Goal: Information Seeking & Learning: Find specific fact

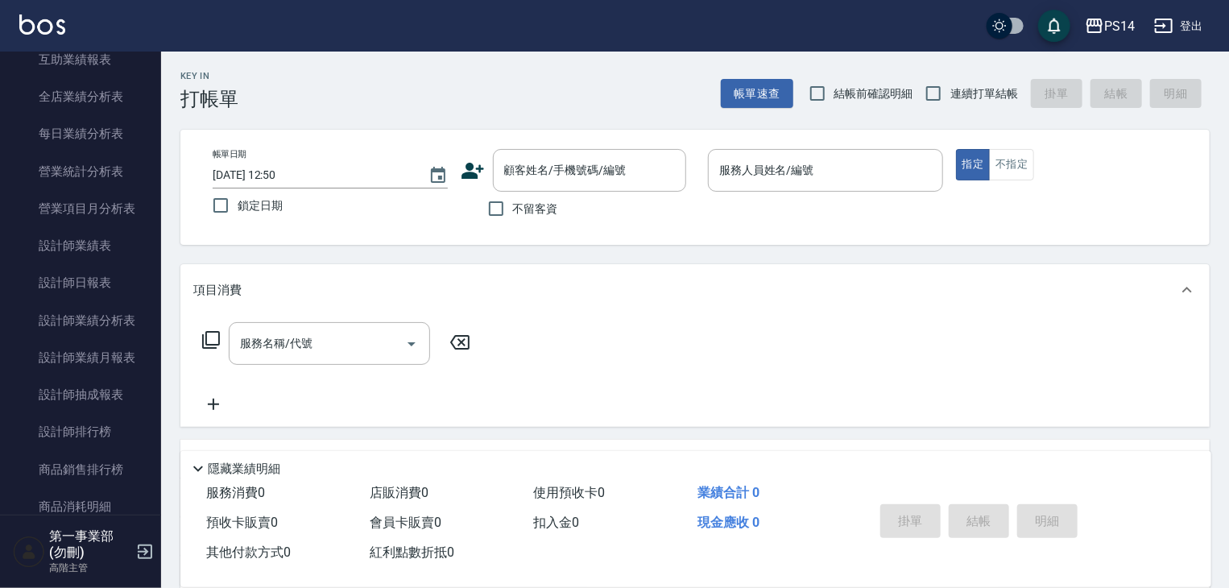
scroll to position [886, 0]
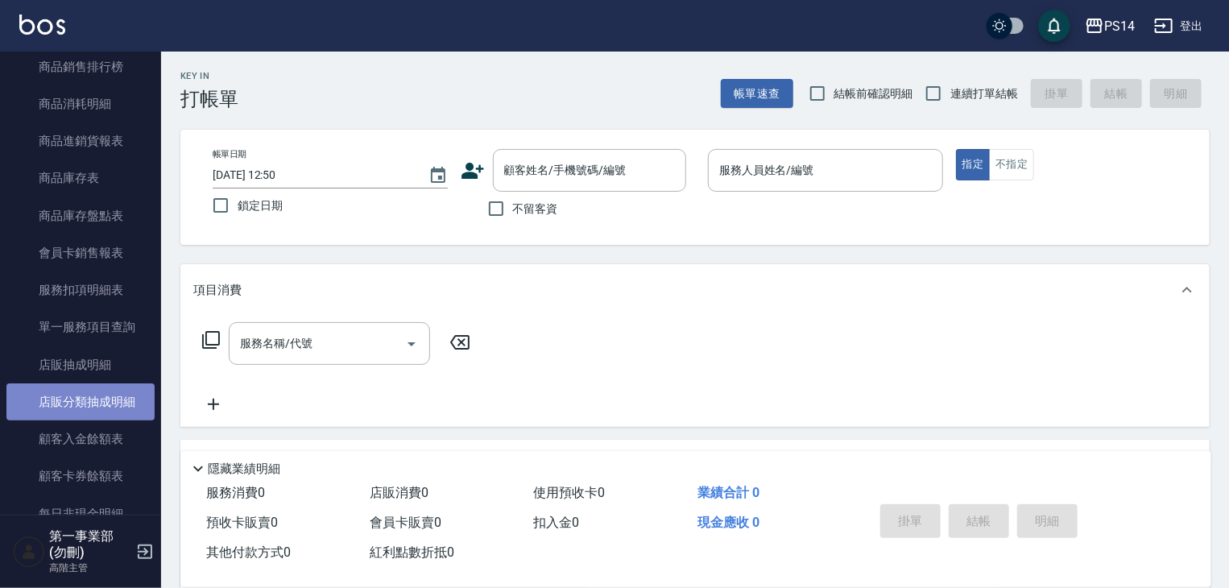
click at [117, 406] on link "店販分類抽成明細" at bounding box center [80, 401] width 148 height 37
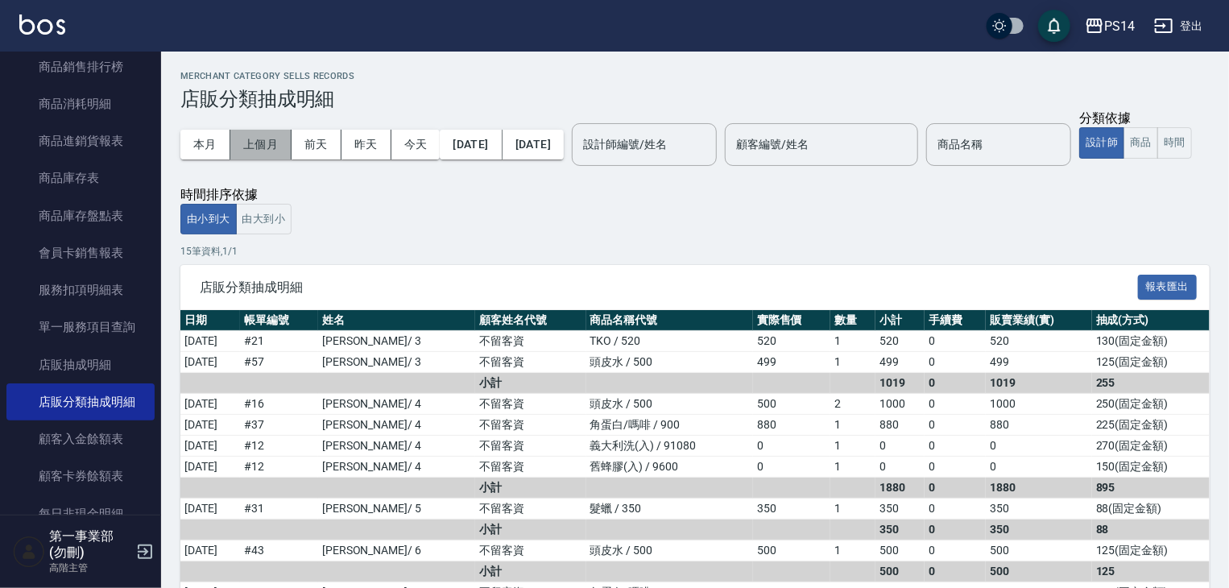
click at [267, 153] on button "上個月" at bounding box center [260, 145] width 61 height 30
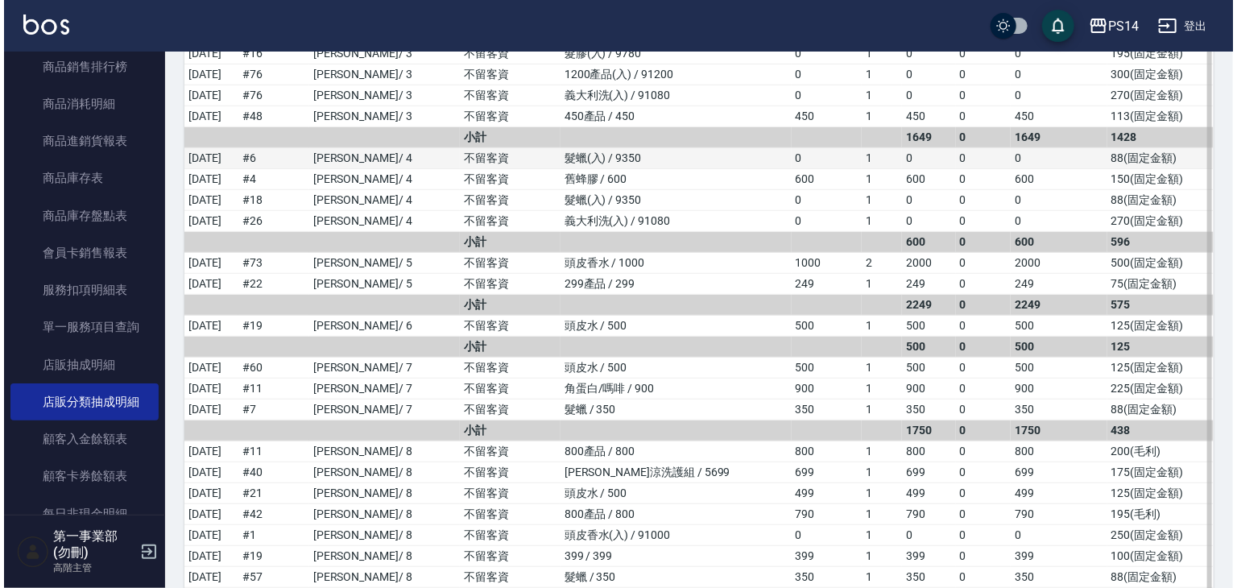
scroll to position [403, 0]
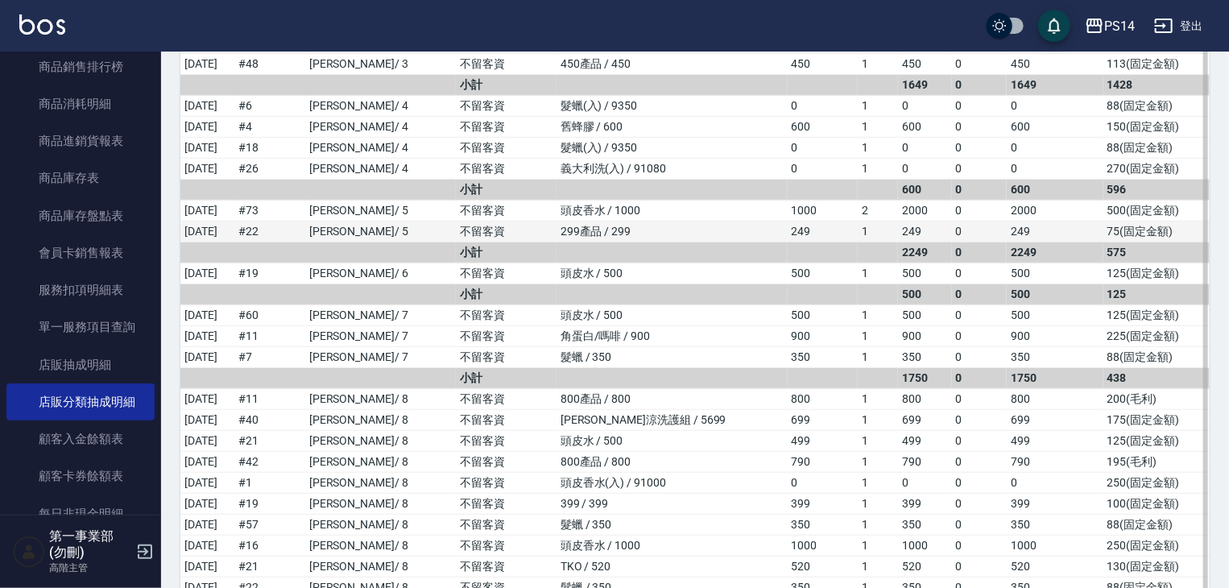
click at [969, 239] on td "0" at bounding box center [980, 231] width 56 height 21
click at [1115, 25] on div "PS14" at bounding box center [1119, 26] width 31 height 20
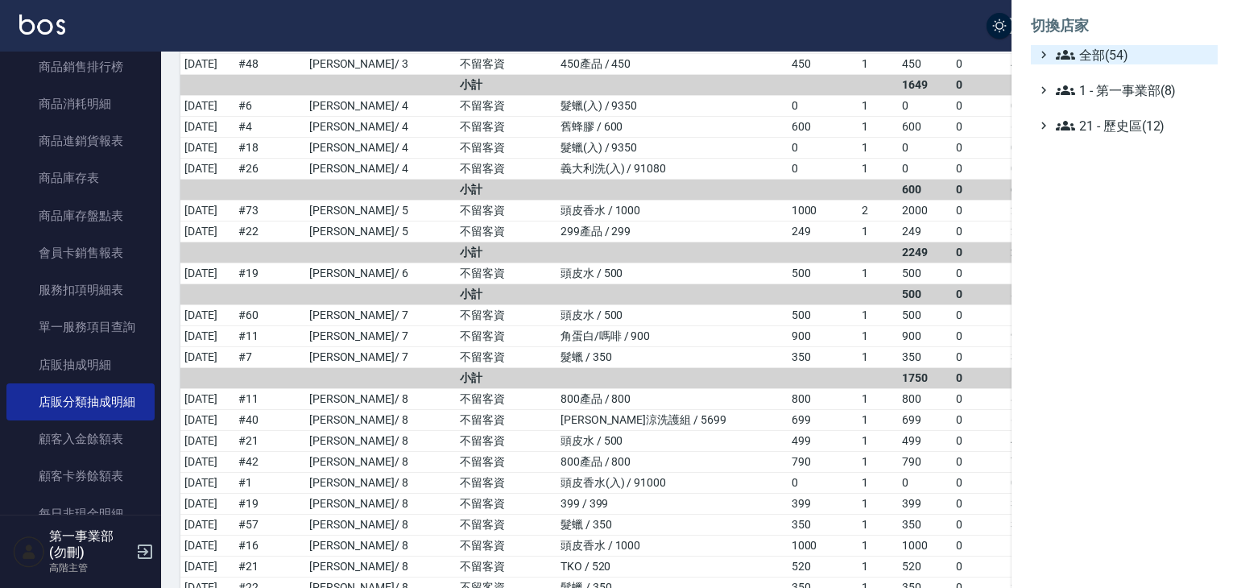
click at [1121, 63] on span "全部(54)" at bounding box center [1133, 54] width 155 height 19
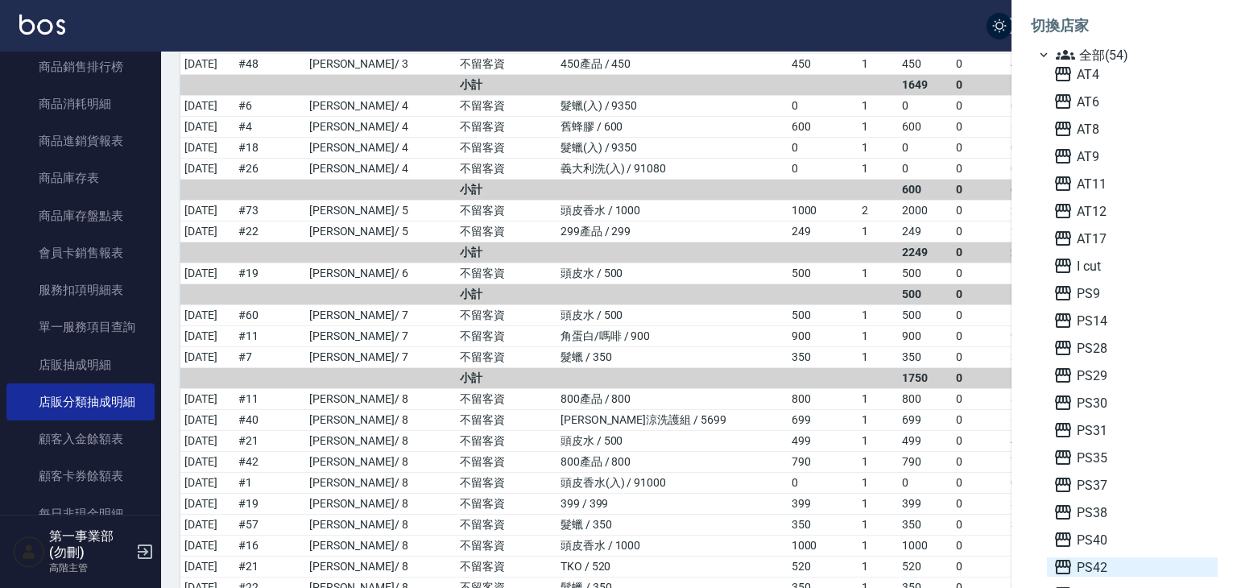
click at [1110, 565] on span "PS42" at bounding box center [1132, 566] width 158 height 19
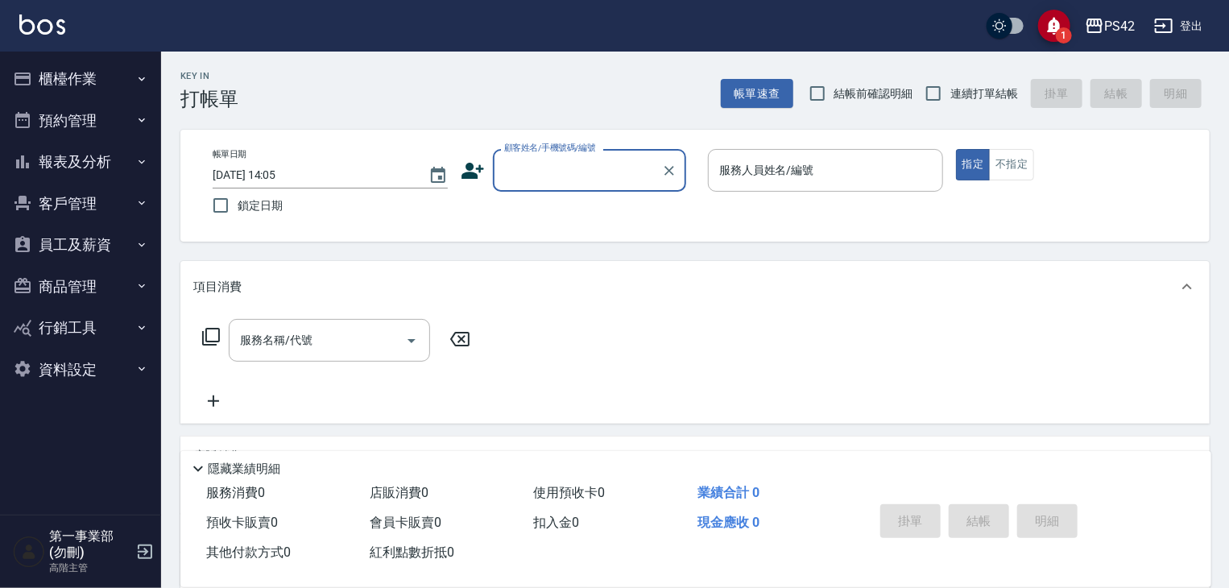
click at [125, 165] on button "報表及分析" at bounding box center [80, 162] width 148 height 42
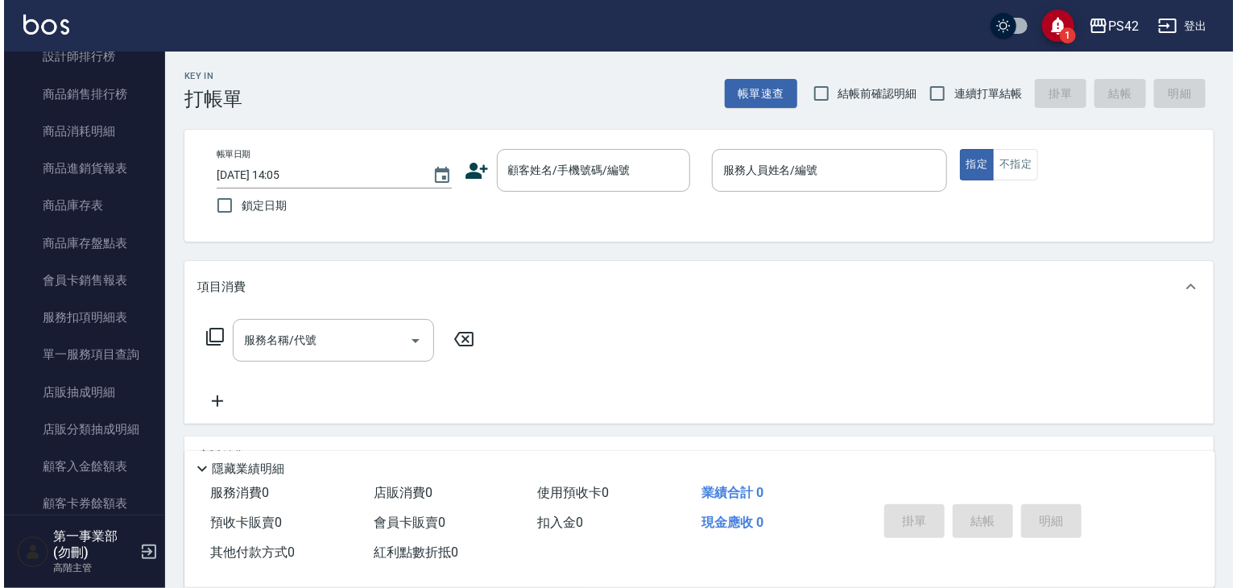
scroll to position [886, 0]
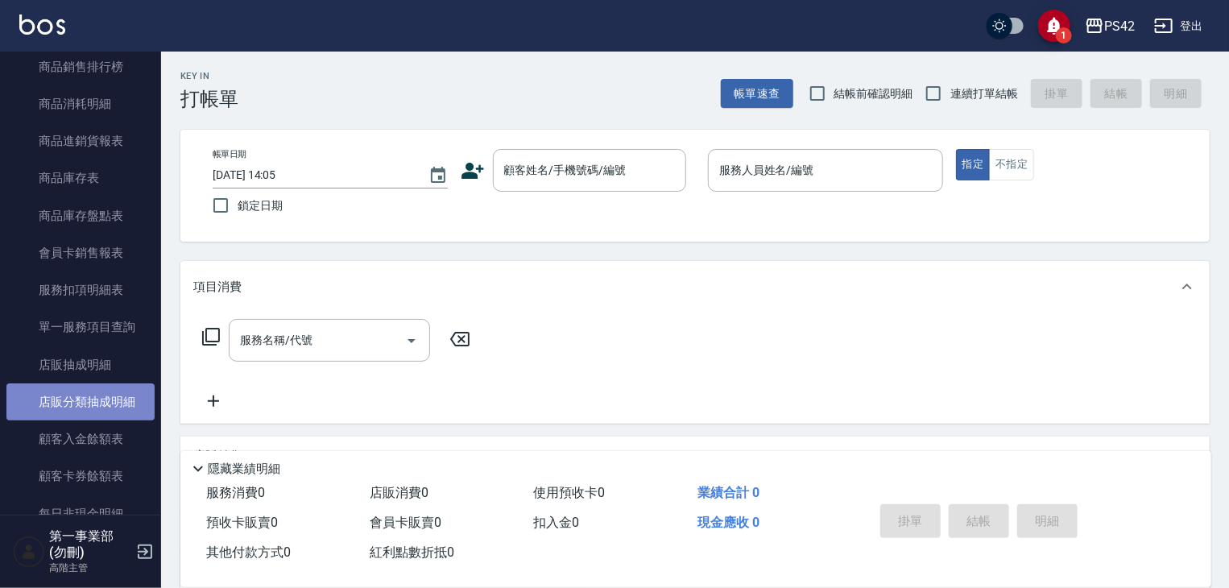
click at [102, 405] on link "店販分類抽成明細" at bounding box center [80, 401] width 148 height 37
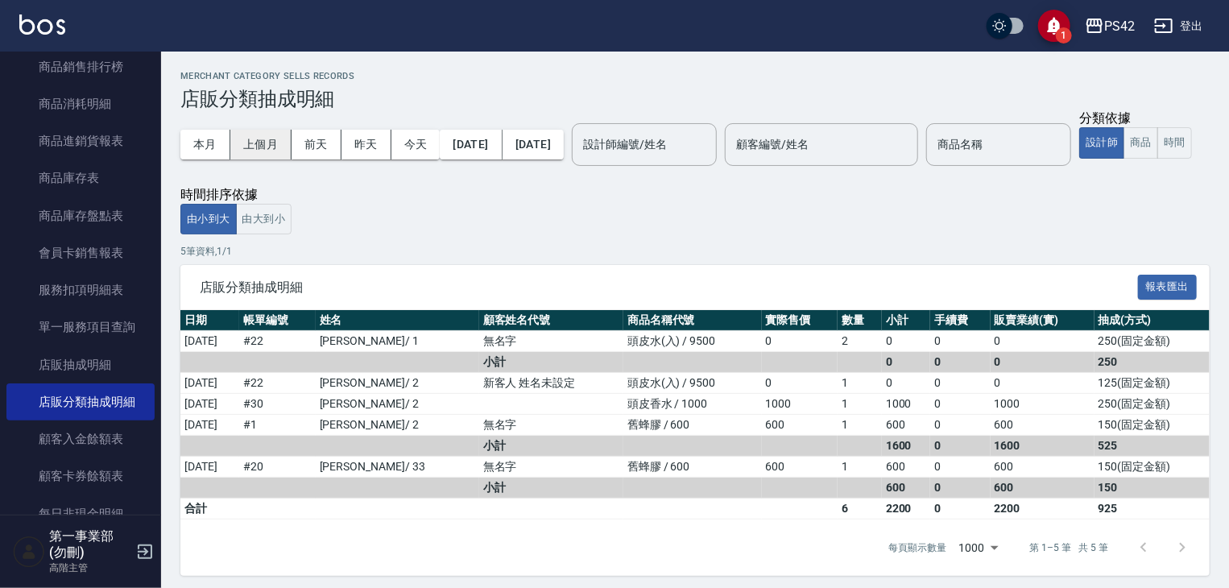
click at [259, 140] on button "上個月" at bounding box center [260, 145] width 61 height 30
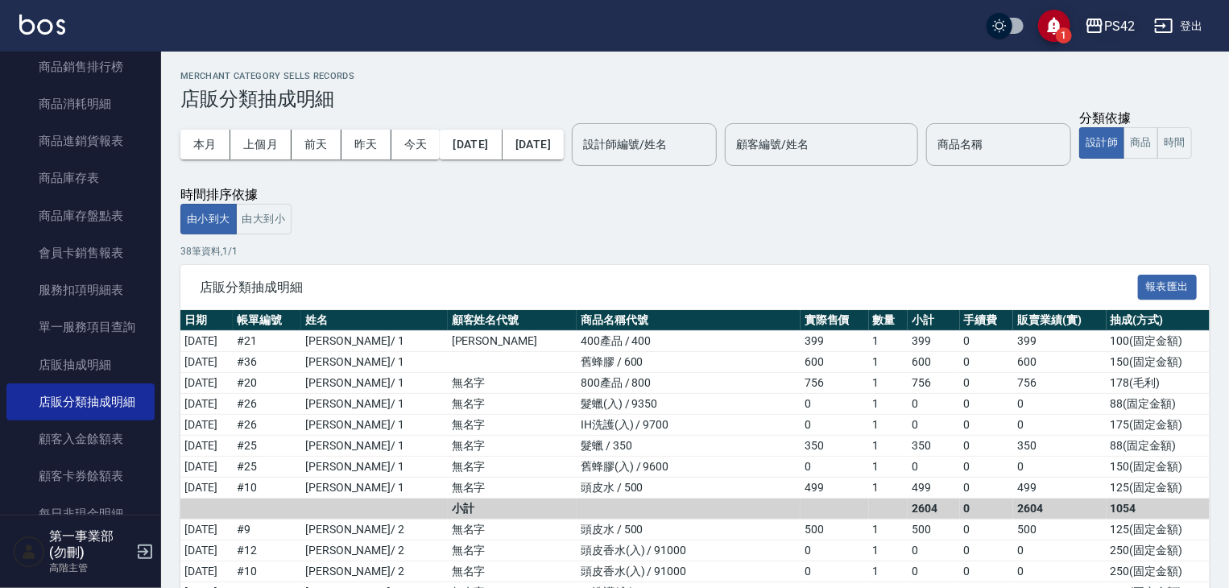
click at [1104, 29] on icon "button" at bounding box center [1094, 25] width 19 height 19
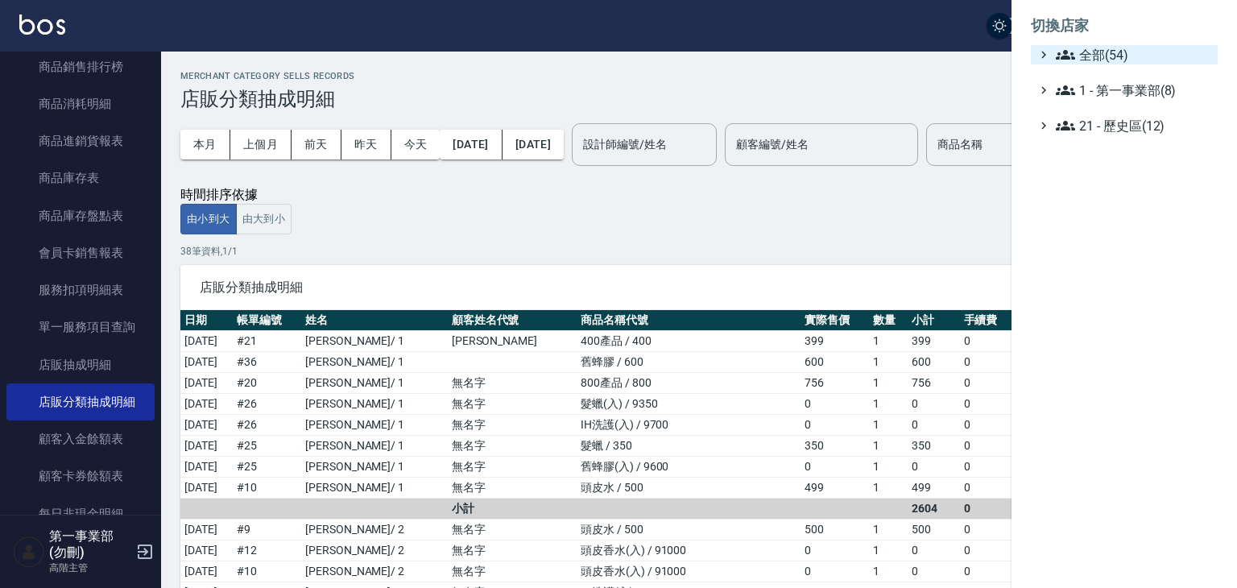
click at [1111, 52] on span "全部(54)" at bounding box center [1133, 54] width 155 height 19
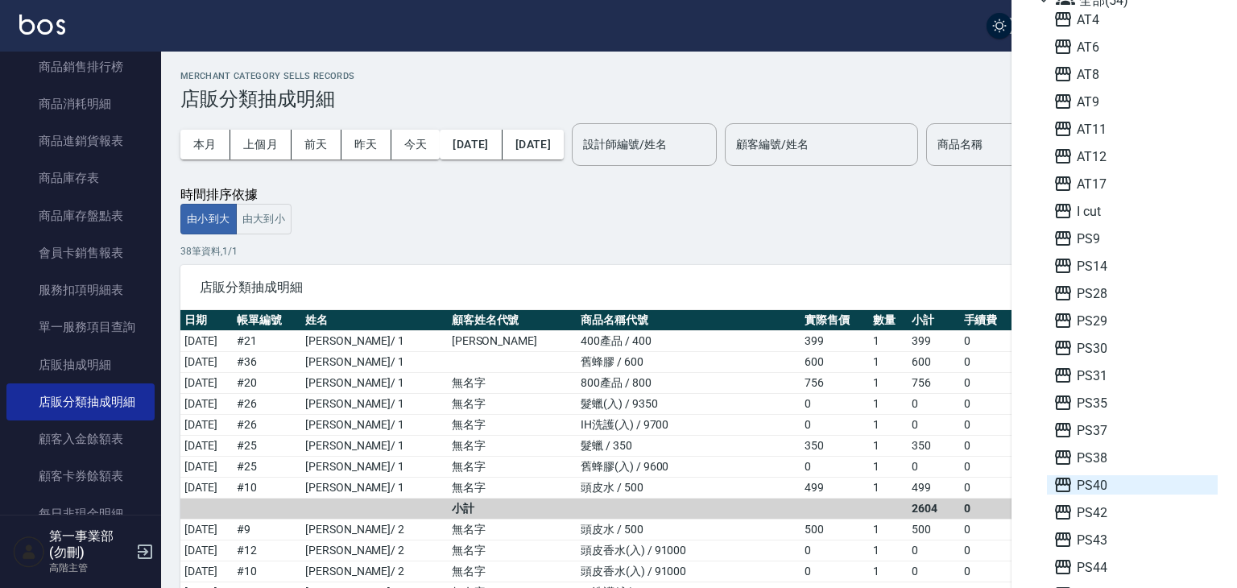
scroll to position [81, 0]
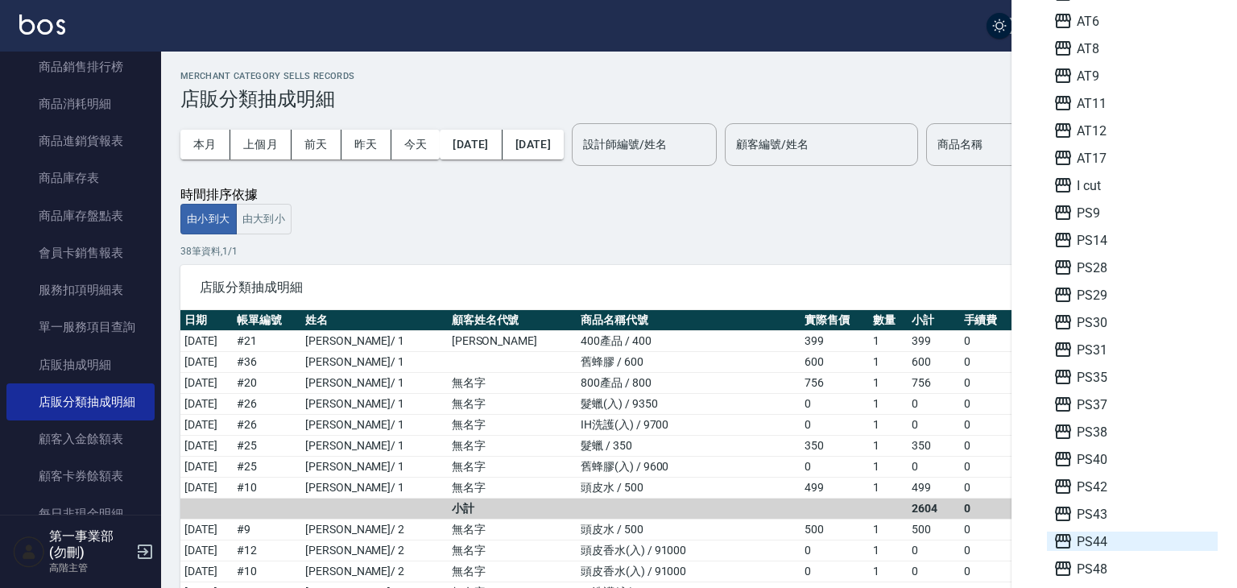
click at [1107, 536] on span "PS44" at bounding box center [1132, 541] width 158 height 19
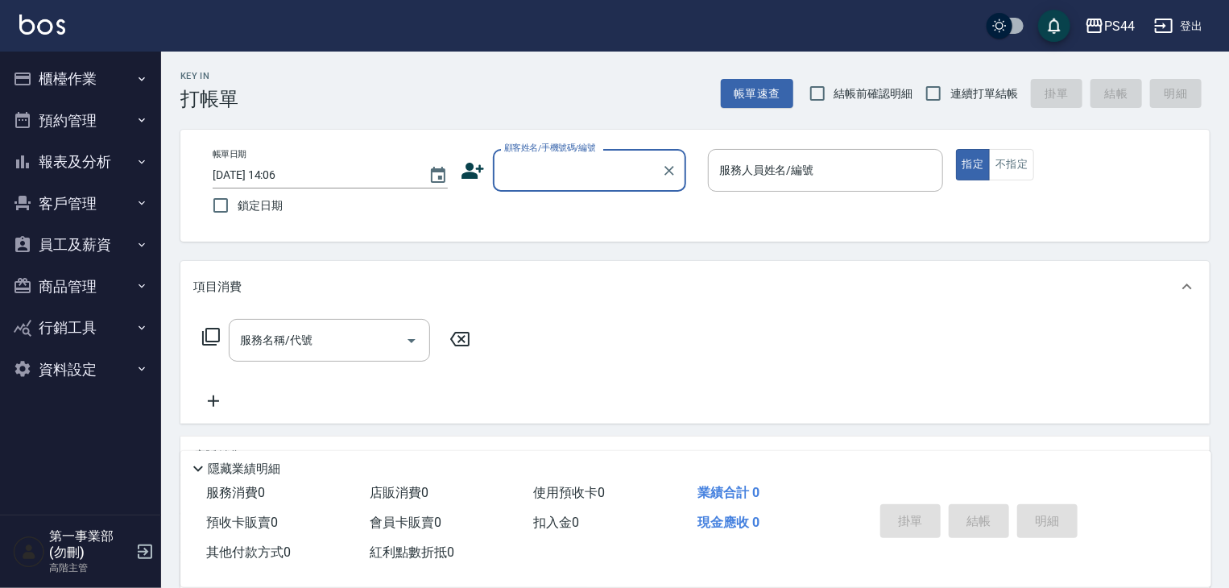
click at [113, 164] on button "報表及分析" at bounding box center [80, 162] width 148 height 42
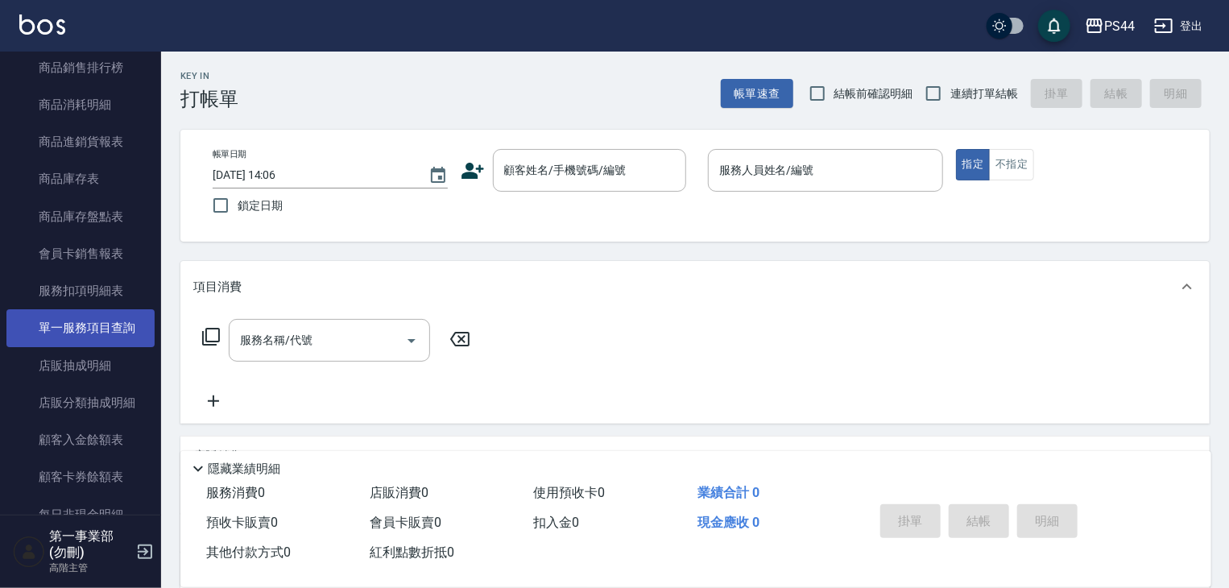
scroll to position [886, 0]
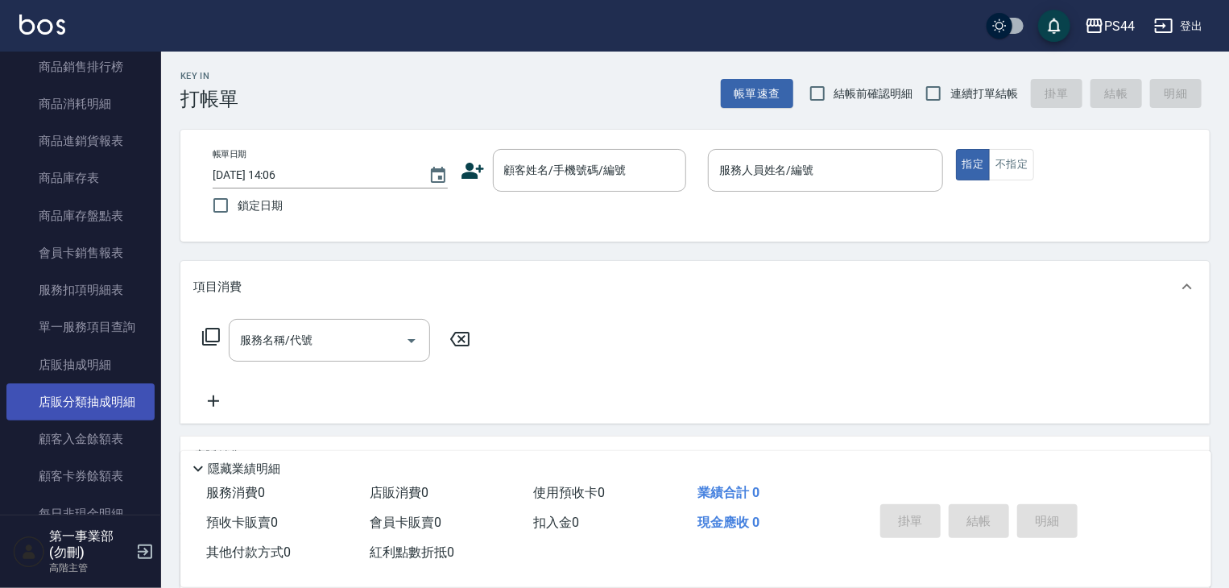
click at [104, 407] on link "店販分類抽成明細" at bounding box center [80, 401] width 148 height 37
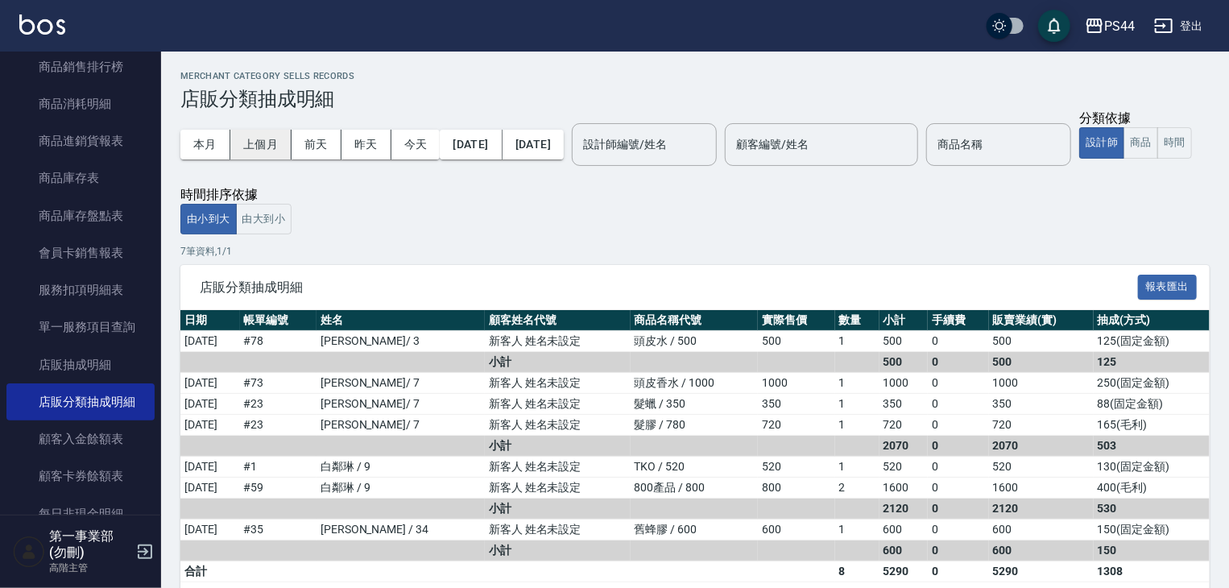
click at [263, 132] on button "上個月" at bounding box center [260, 145] width 61 height 30
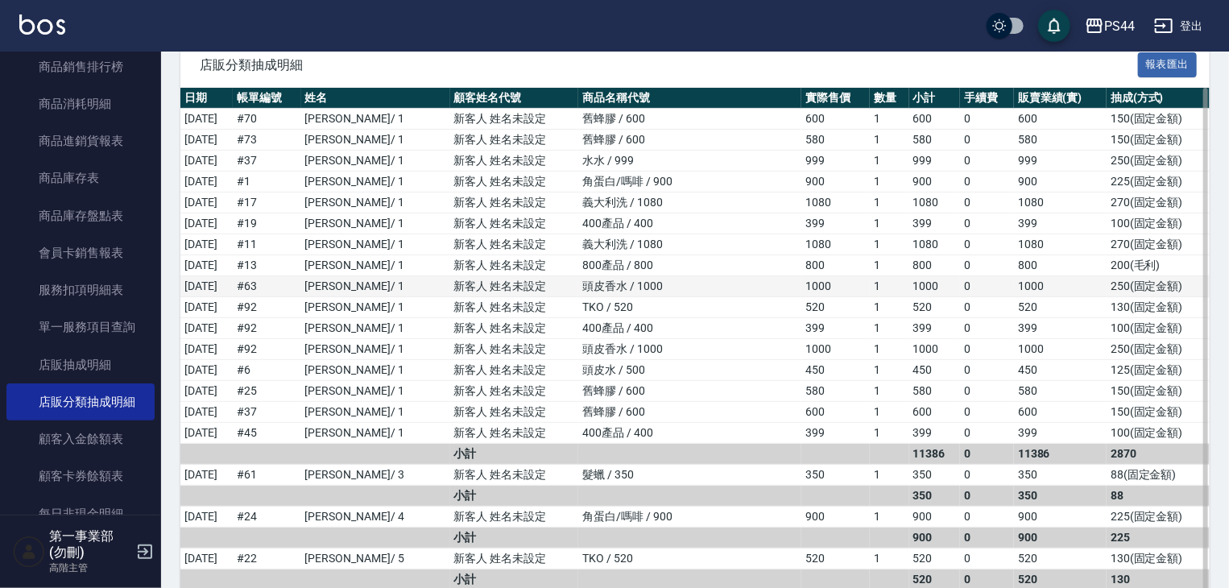
scroll to position [242, 0]
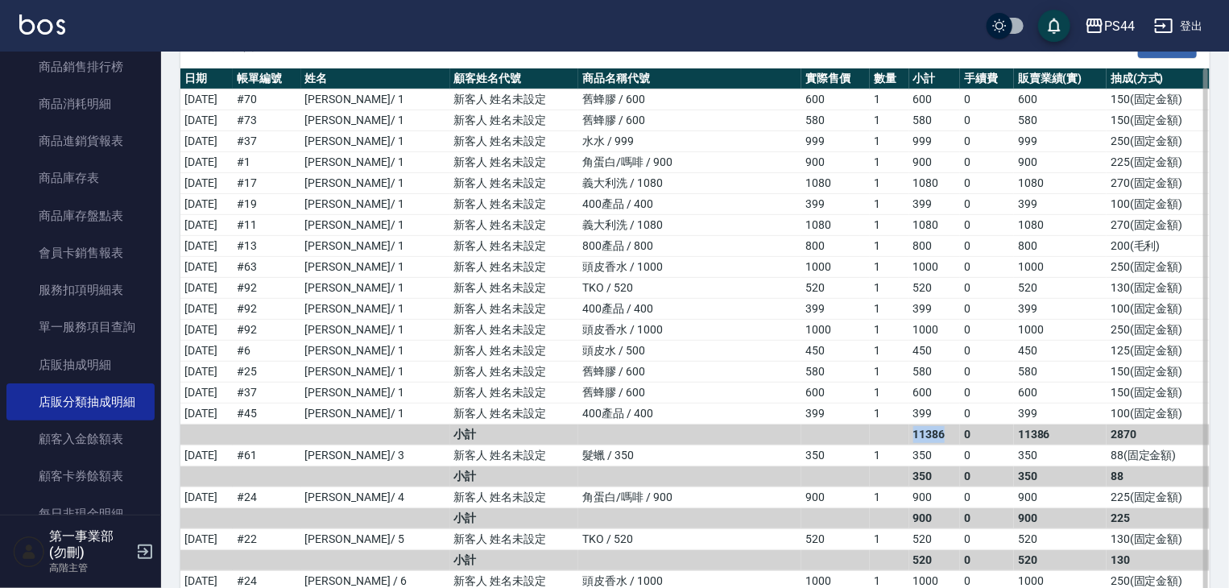
drag, startPoint x: 926, startPoint y: 436, endPoint x: 882, endPoint y: 435, distance: 44.3
click at [882, 435] on tr "小計 11386 0 11386 2870" at bounding box center [694, 434] width 1029 height 21
copy tr "11386"
click at [668, 454] on td "髮蠟 / 350" at bounding box center [689, 455] width 223 height 21
